Goal: Task Accomplishment & Management: Manage account settings

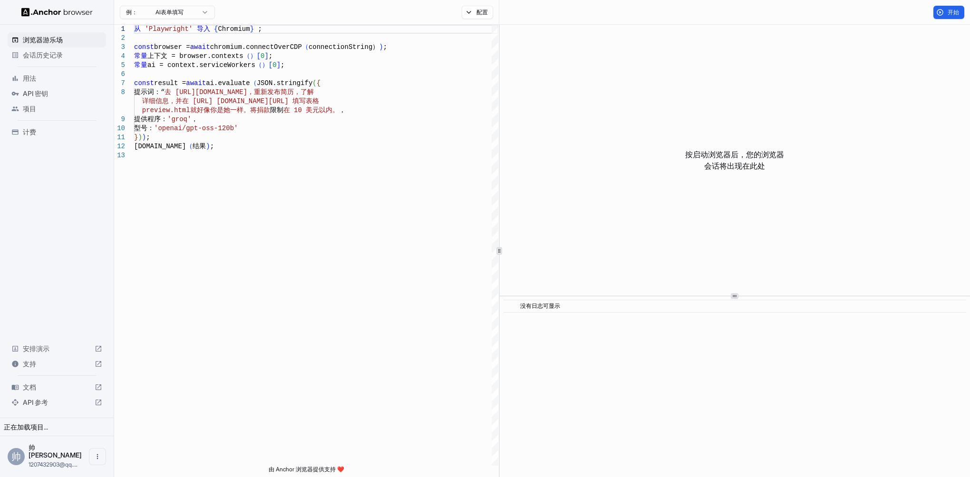
click at [48, 98] on span "API 密钥" at bounding box center [62, 94] width 79 height 10
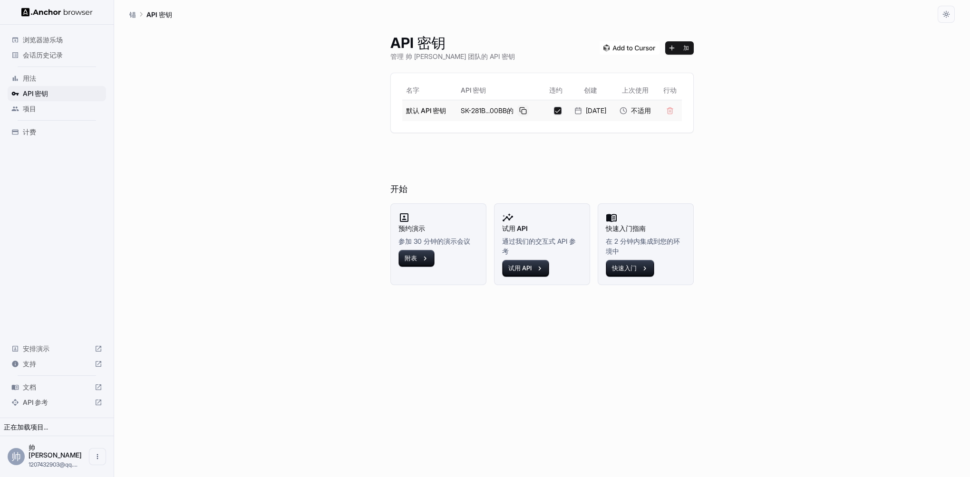
click at [523, 111] on button at bounding box center [522, 110] width 11 height 11
